Goal: Task Accomplishment & Management: Complete application form

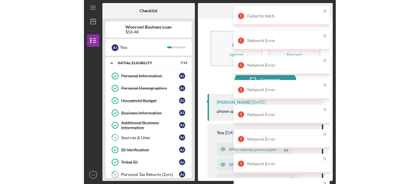
scroll to position [57, 0]
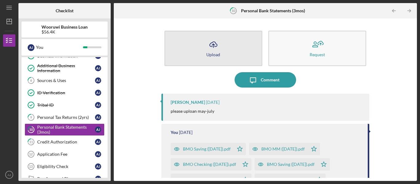
click at [199, 47] on button "Icon/Upload Upload" at bounding box center [214, 48] width 98 height 35
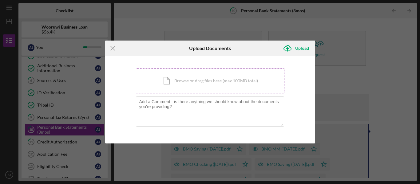
click at [197, 83] on div "Icon/Document Browse or drag files here (max 100MB total) Tap to choose files o…" at bounding box center [210, 80] width 149 height 25
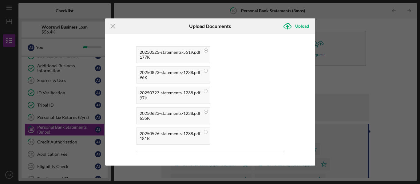
scroll to position [153, 0]
click at [251, 26] on div "Upload" at bounding box center [302, 26] width 14 height 12
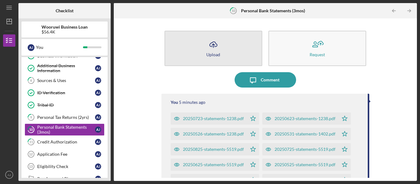
click at [217, 56] on div "Upload" at bounding box center [213, 54] width 14 height 5
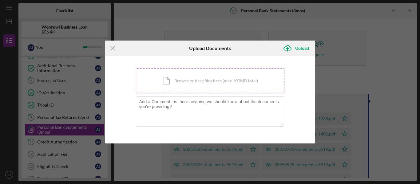
click at [190, 82] on div "Icon/Document Browse or drag files here (max 100MB total) Tap to choose files o…" at bounding box center [210, 80] width 149 height 25
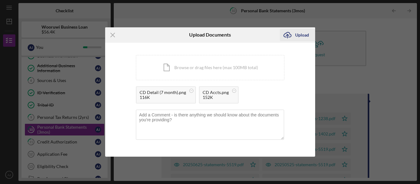
click at [251, 33] on icon "Icon/Upload" at bounding box center [287, 34] width 15 height 15
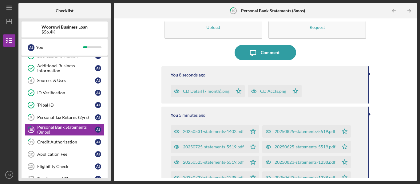
scroll to position [26, 0]
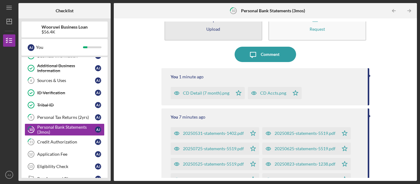
click at [212, 31] on div "Upload" at bounding box center [213, 29] width 14 height 5
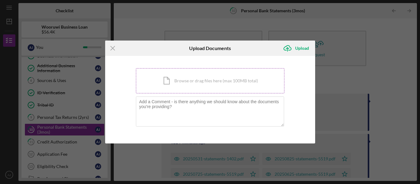
click at [201, 82] on div "Icon/Document Browse or drag files here (max 100MB total) Tap to choose files o…" at bounding box center [210, 80] width 149 height 25
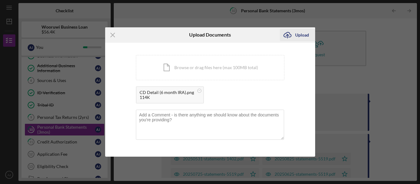
click at [251, 37] on icon "Icon/Upload" at bounding box center [287, 34] width 15 height 15
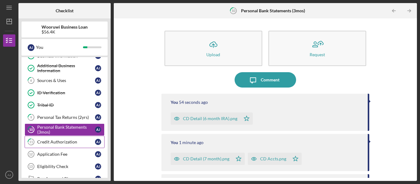
click at [62, 142] on div "Credit Authorization" at bounding box center [66, 142] width 58 height 5
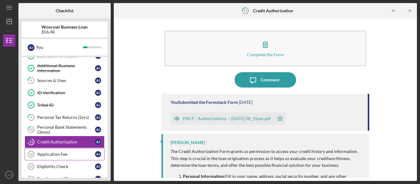
click at [59, 150] on link "Application Fee 12 Application Fee A J" at bounding box center [65, 154] width 80 height 12
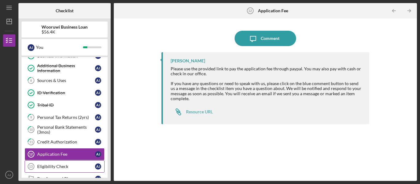
click at [58, 165] on div "Eligibility Check" at bounding box center [66, 166] width 58 height 5
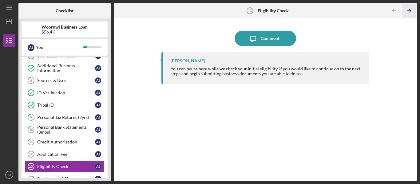
click at [251, 10] on icon "Icon/Table Pagination Arrow" at bounding box center [410, 11] width 14 height 14
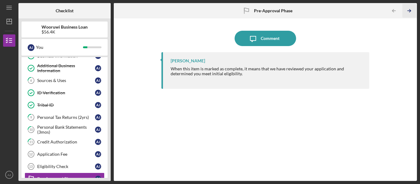
click at [251, 9] on icon "Icon/Table Pagination Arrow" at bounding box center [410, 11] width 14 height 14
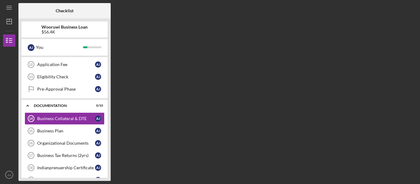
scroll to position [148, 0]
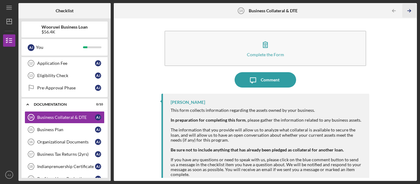
click at [251, 9] on icon "Icon/Table Pagination Arrow" at bounding box center [410, 11] width 14 height 14
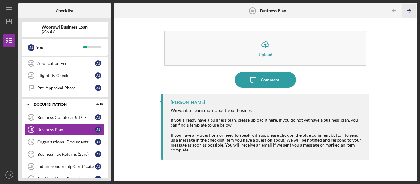
click at [251, 9] on icon "Icon/Table Pagination Arrow" at bounding box center [410, 11] width 14 height 14
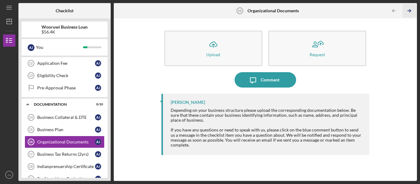
click at [251, 9] on icon "Icon/Table Pagination Arrow" at bounding box center [410, 11] width 14 height 14
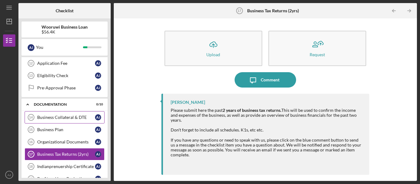
click at [63, 116] on div "Business Collateral & DTE" at bounding box center [66, 117] width 58 height 5
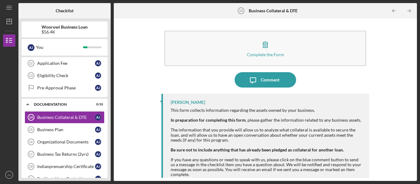
scroll to position [7, 0]
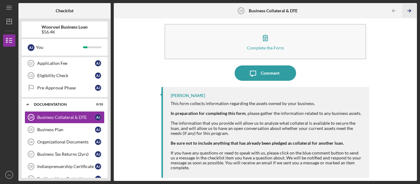
click at [251, 12] on polyline "button" at bounding box center [410, 11] width 2 height 3
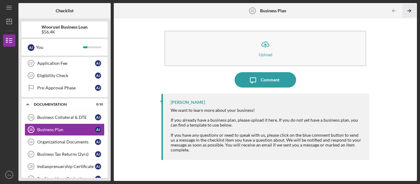
click at [251, 12] on polyline "button" at bounding box center [410, 11] width 2 height 3
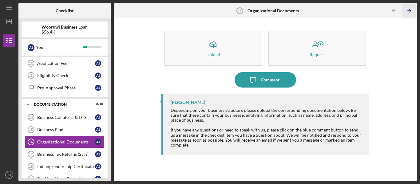
click at [251, 12] on polyline "button" at bounding box center [410, 11] width 2 height 3
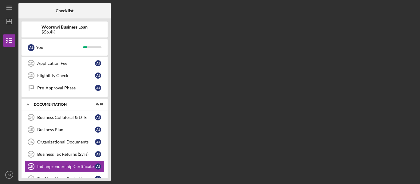
click at [251, 12] on div "Checklist Wooruwi Business Loan $56.4K A J You Icon/Expander Initial Eligibilit…" at bounding box center [217, 92] width 399 height 178
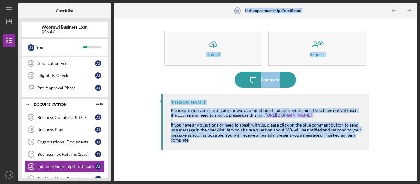
click at [251, 12] on polyline "button" at bounding box center [410, 11] width 2 height 3
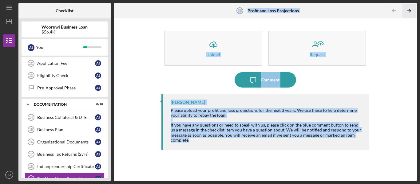
click at [251, 12] on polyline "button" at bounding box center [410, 11] width 2 height 3
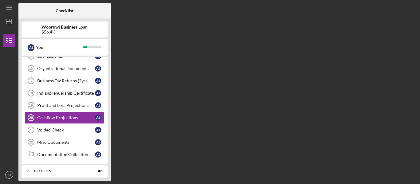
scroll to position [222, 0]
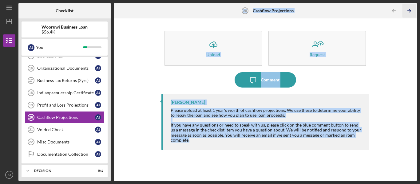
click at [251, 12] on polyline "button" at bounding box center [410, 11] width 2 height 3
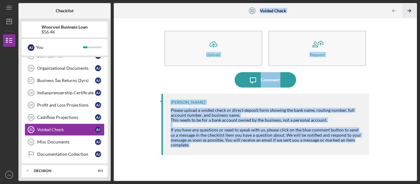
click at [251, 12] on polyline "button" at bounding box center [410, 11] width 2 height 3
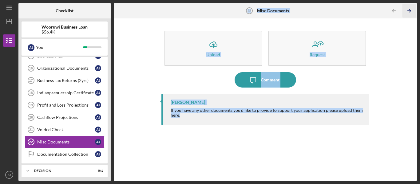
click at [251, 12] on polyline "button" at bounding box center [410, 11] width 2 height 3
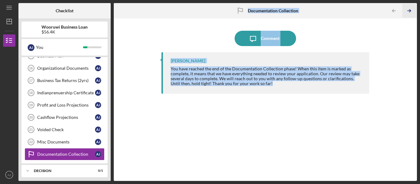
click at [251, 12] on polyline "button" at bounding box center [410, 11] width 2 height 3
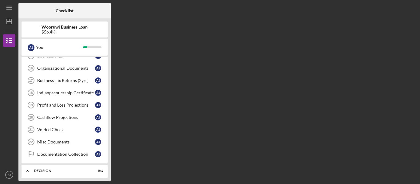
scroll to position [268, 0]
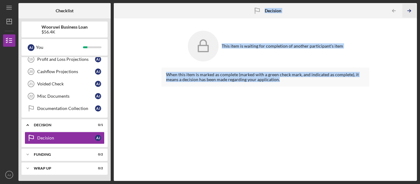
click at [251, 12] on polyline "button" at bounding box center [410, 11] width 2 height 3
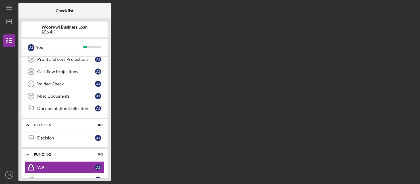
scroll to position [296, 0]
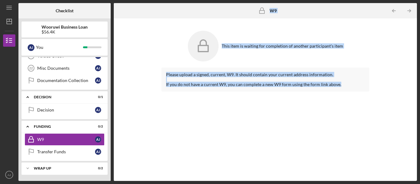
click at [251, 12] on polyline "button" at bounding box center [410, 11] width 2 height 3
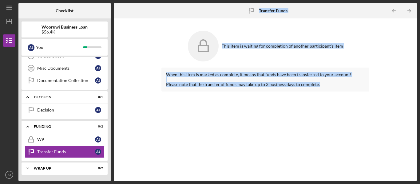
click at [251, 12] on polyline "button" at bounding box center [410, 11] width 2 height 3
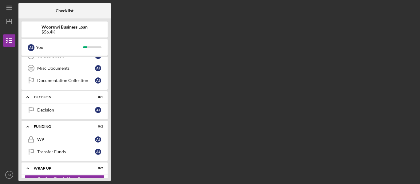
scroll to position [324, 0]
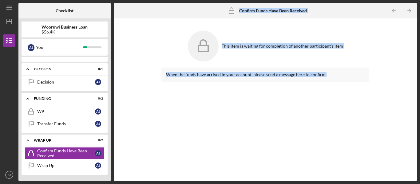
click at [251, 12] on polyline "button" at bounding box center [410, 11] width 2 height 3
